Goal: Task Accomplishment & Management: Use online tool/utility

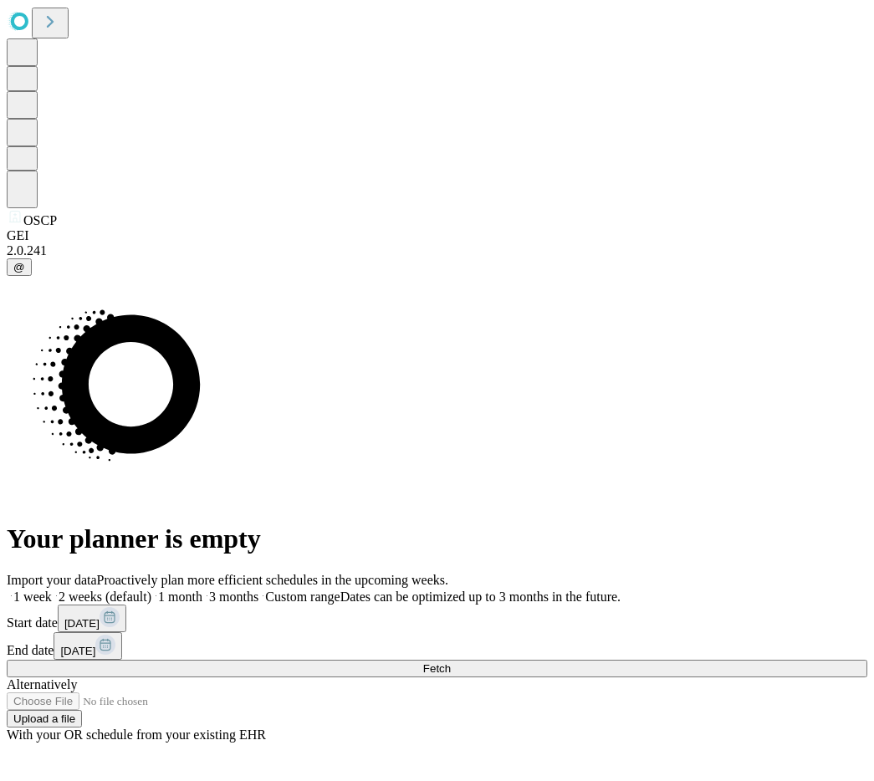
click at [451, 663] on span "Fetch" at bounding box center [437, 669] width 28 height 13
